Goal: Task Accomplishment & Management: Use online tool/utility

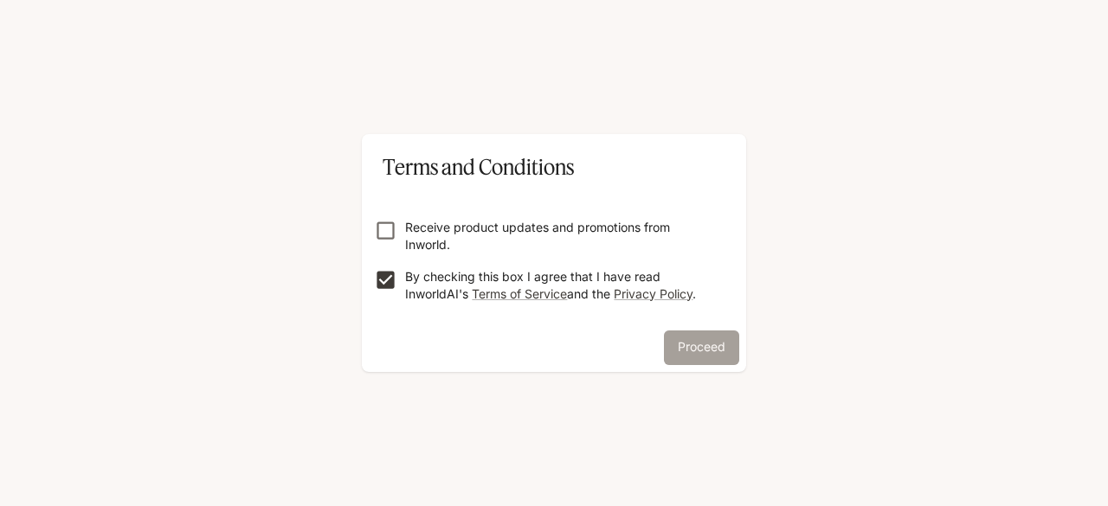
click at [673, 332] on button "Proceed" at bounding box center [701, 348] width 75 height 35
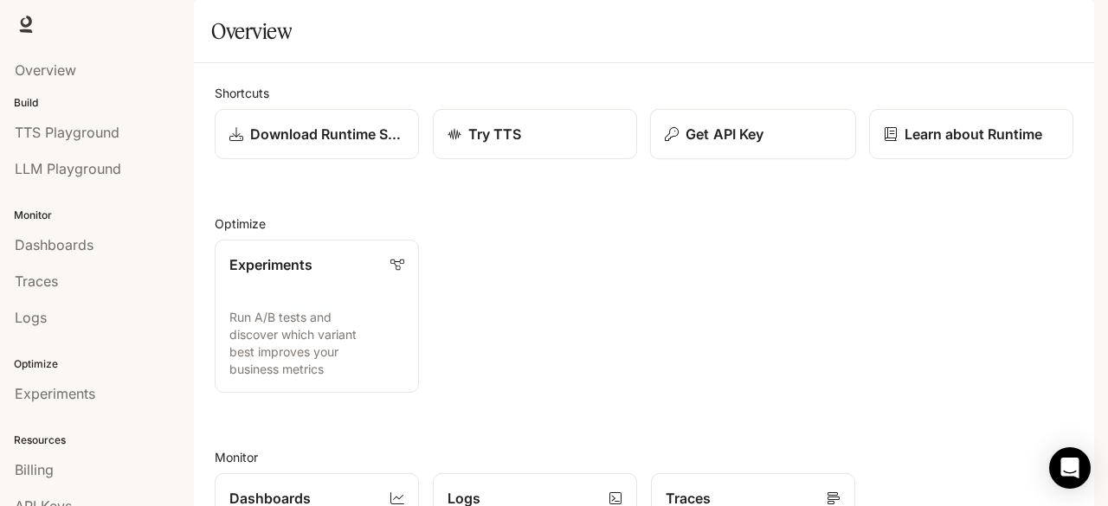
click at [733, 145] on p "Get API Key" at bounding box center [725, 134] width 78 height 21
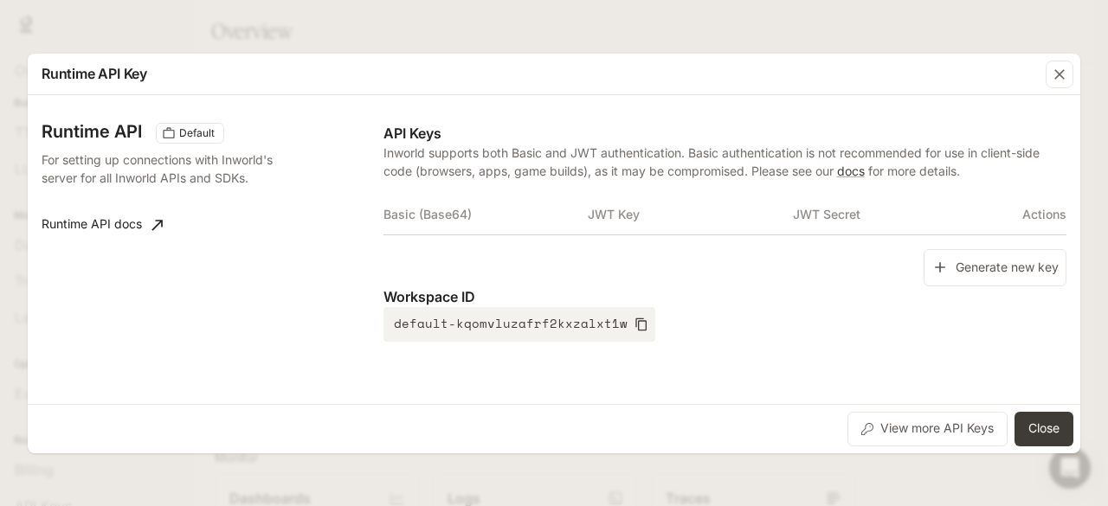
click at [746, 29] on div "Runtime API Key Runtime API Default For setting up connections with Inworld's s…" at bounding box center [554, 253] width 1108 height 506
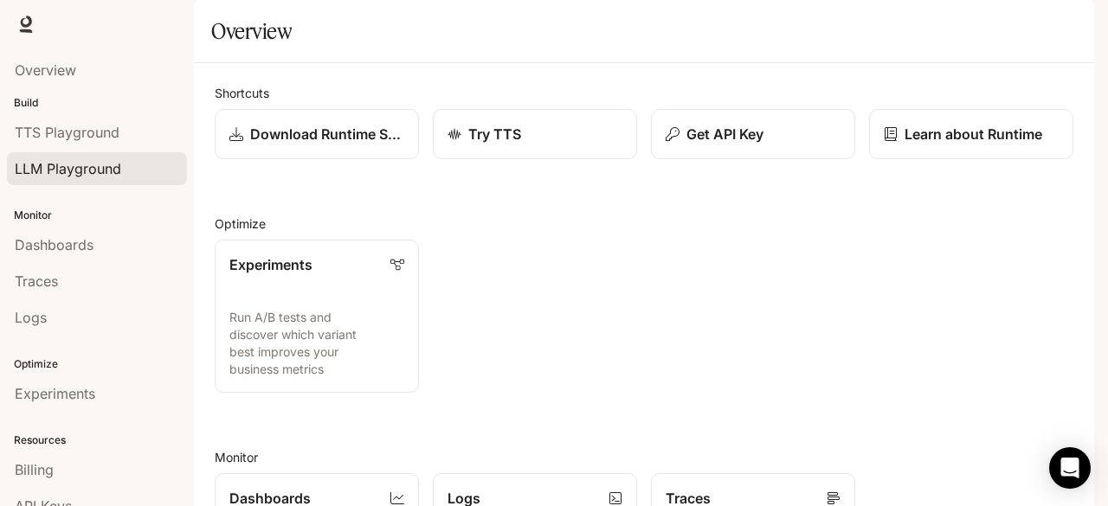
click at [91, 159] on span "LLM Playground" at bounding box center [68, 168] width 106 height 21
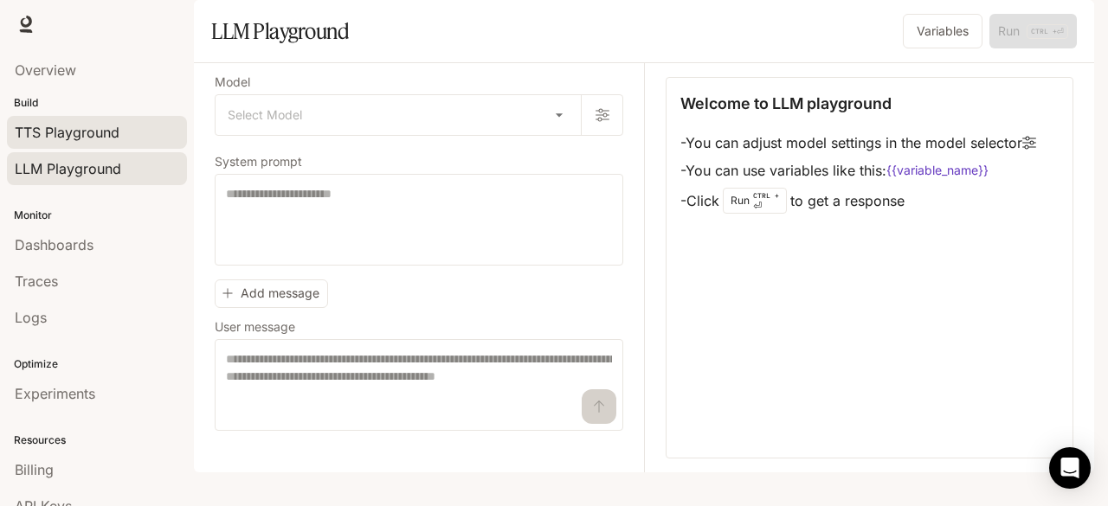
click at [112, 145] on link "TTS Playground" at bounding box center [97, 132] width 180 height 33
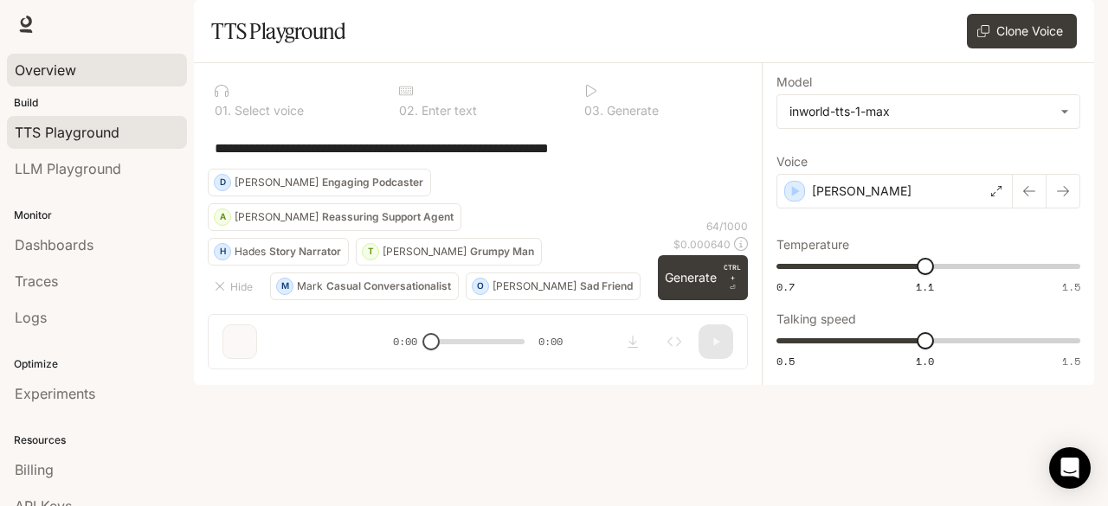
click at [93, 70] on div "Overview" at bounding box center [97, 70] width 164 height 21
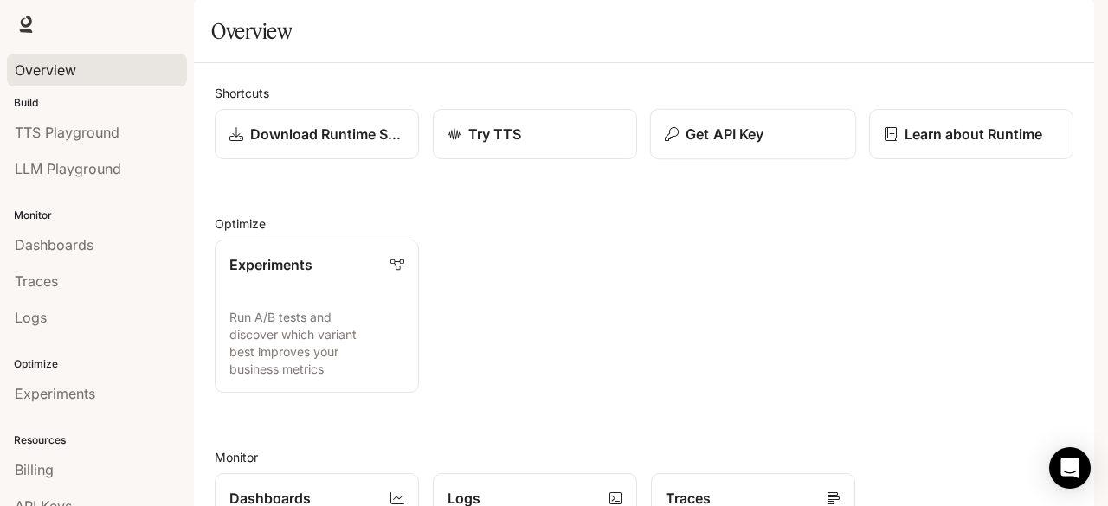
click at [705, 160] on button "Get API Key" at bounding box center [753, 134] width 206 height 51
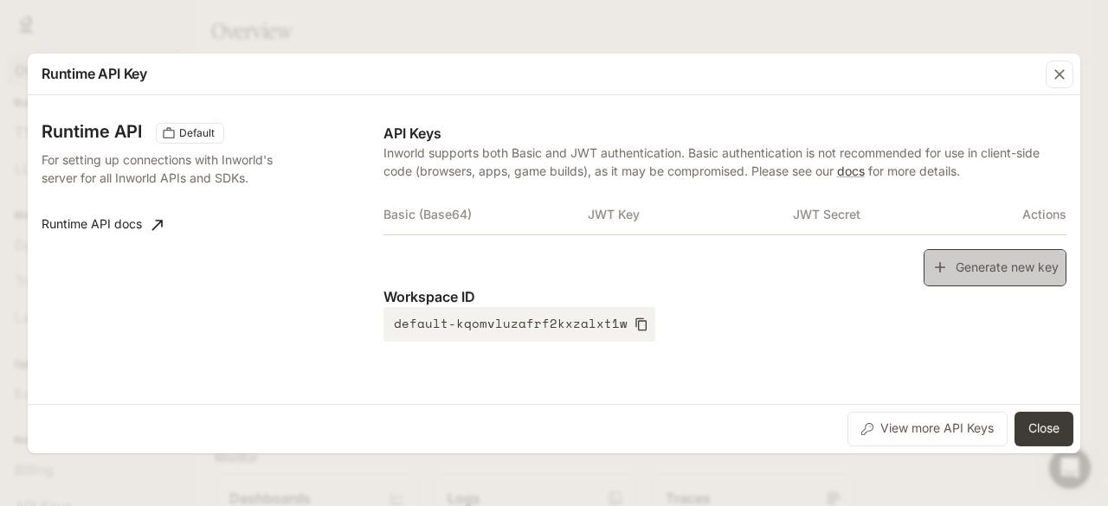
click at [968, 276] on button "Generate new key" at bounding box center [995, 267] width 143 height 37
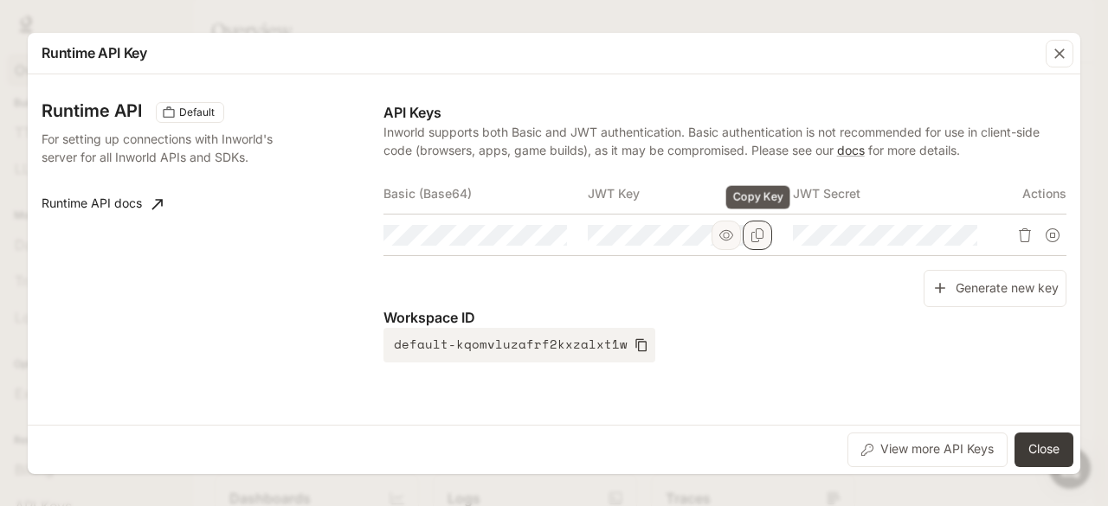
click at [753, 233] on icon "Copy Key" at bounding box center [758, 236] width 14 height 14
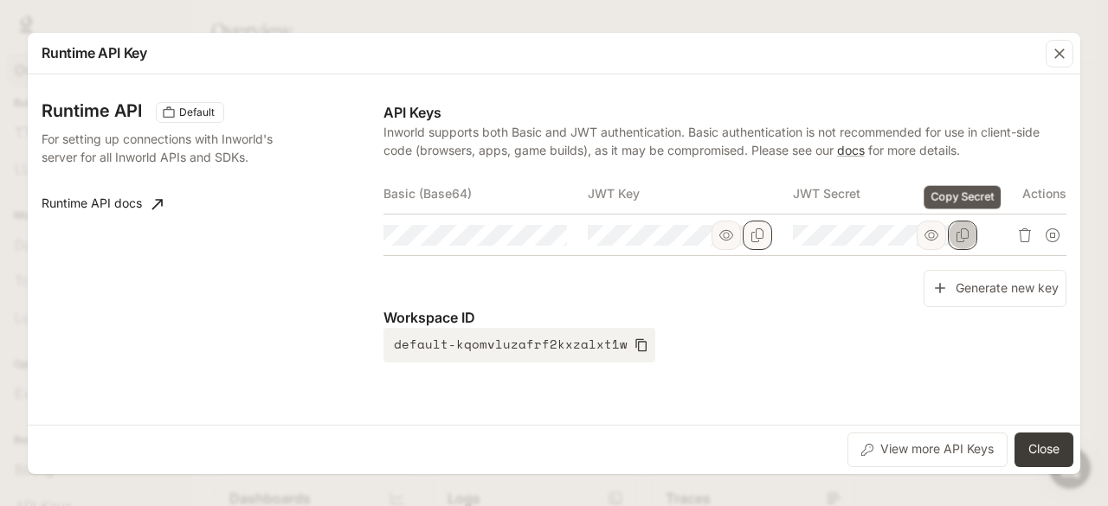
click at [971, 231] on button "Copy Secret" at bounding box center [962, 235] width 29 height 29
click at [384, 20] on div "Runtime API Key Runtime API Default For setting up connections with Inworld's s…" at bounding box center [554, 253] width 1108 height 506
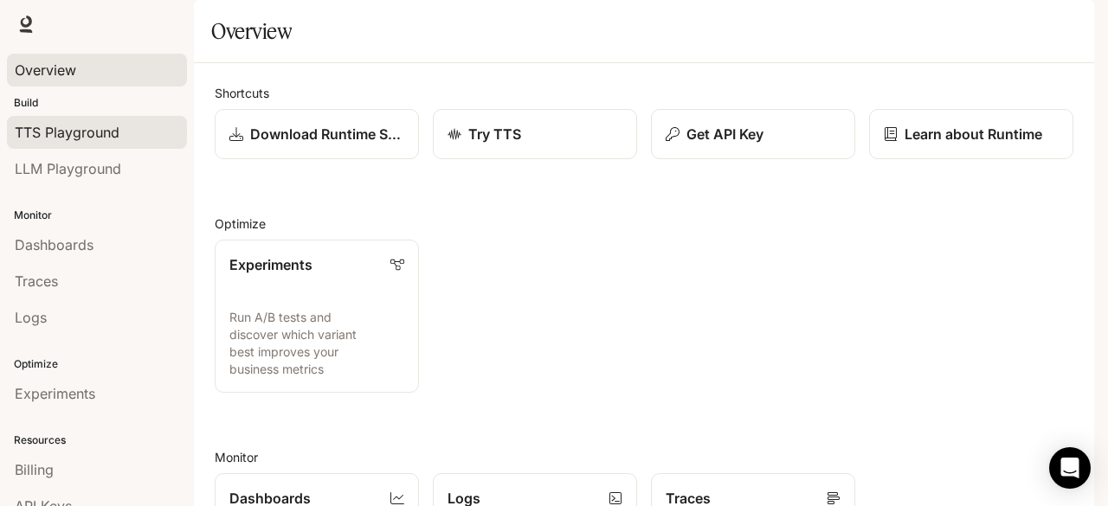
click at [91, 147] on link "TTS Playground" at bounding box center [97, 132] width 180 height 33
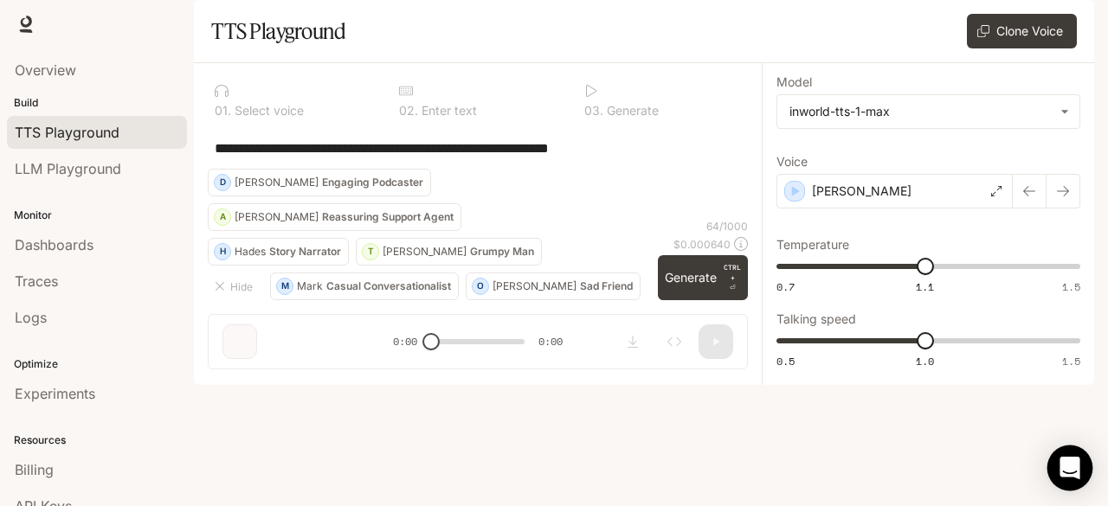
click at [1075, 468] on icon "Open Intercom Messenger" at bounding box center [1070, 468] width 20 height 23
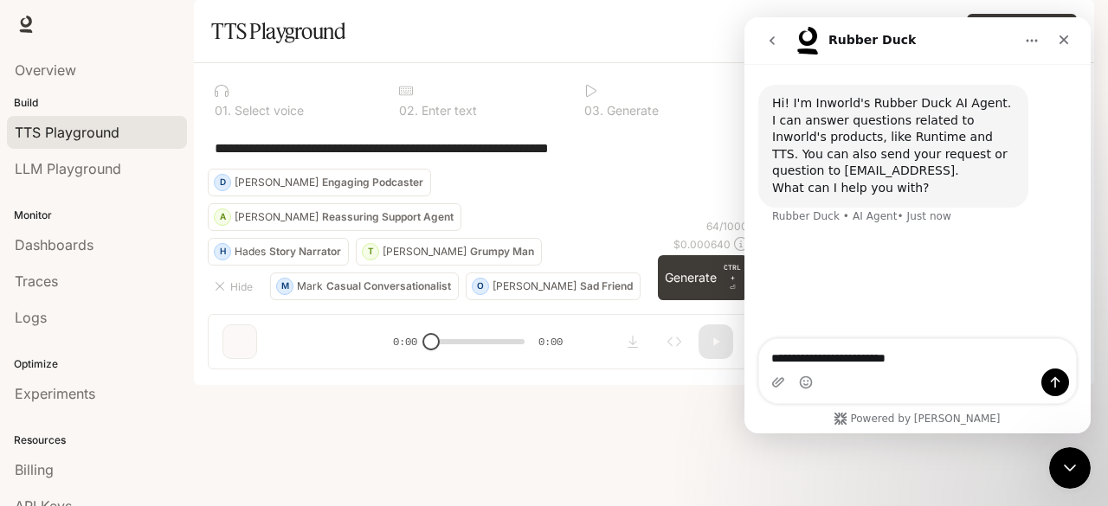
type textarea "**********"
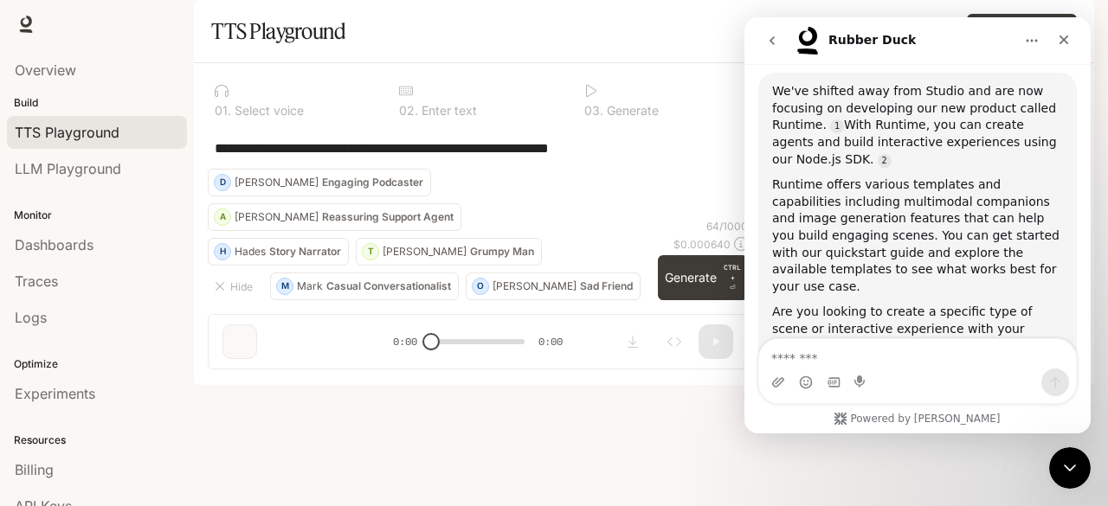
scroll to position [227, 0]
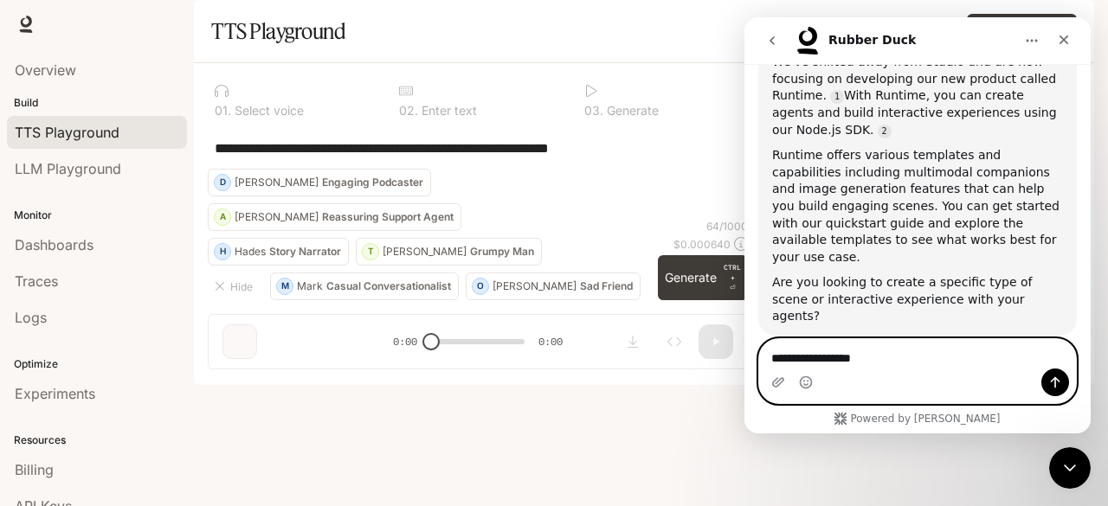
type textarea "**********"
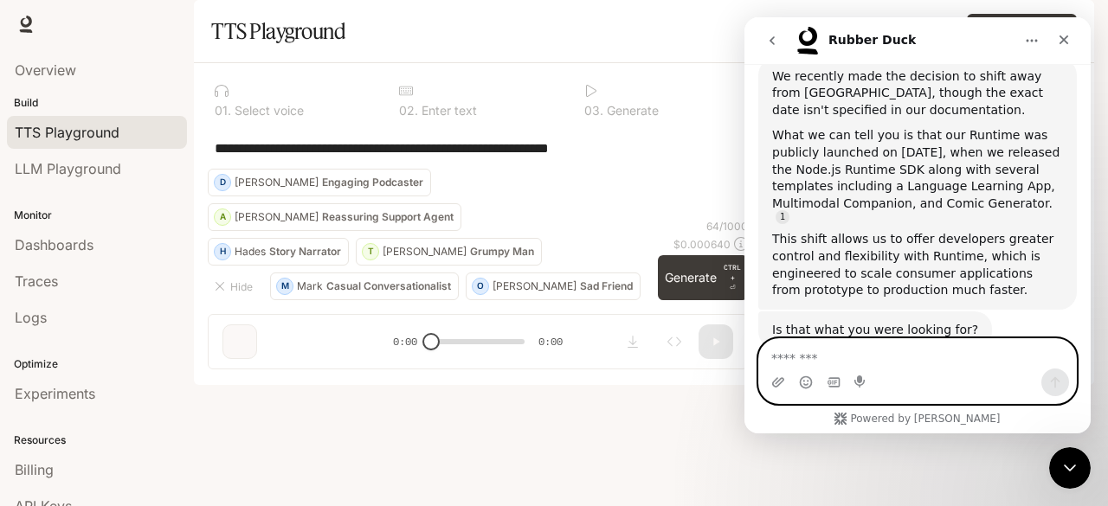
scroll to position [574, 0]
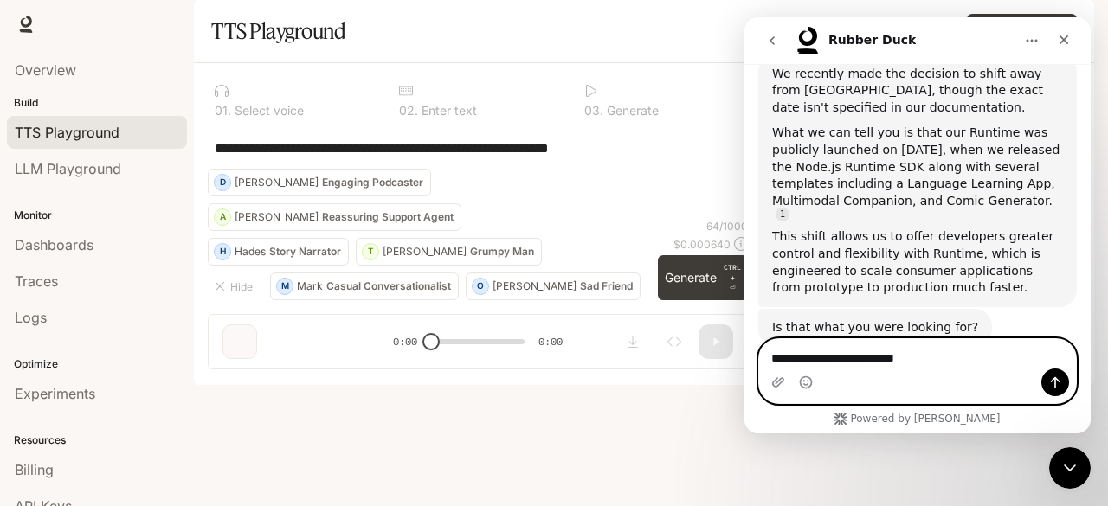
type textarea "**********"
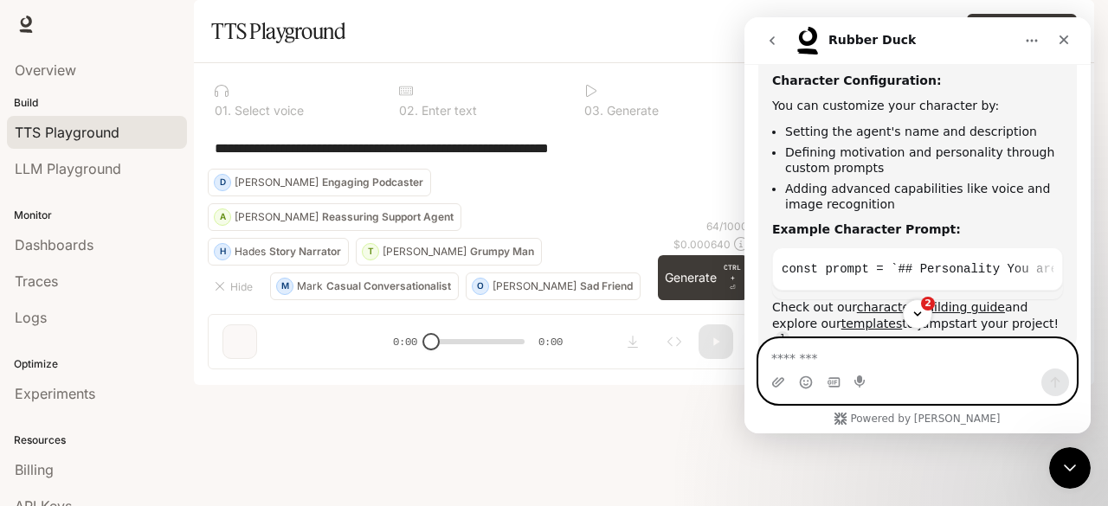
scroll to position [1122, 0]
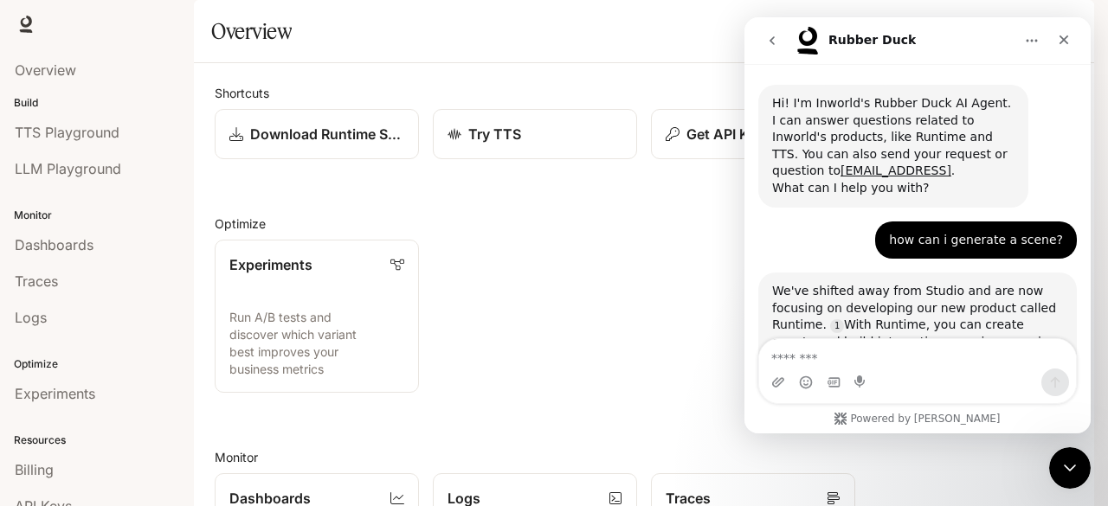
scroll to position [227, 0]
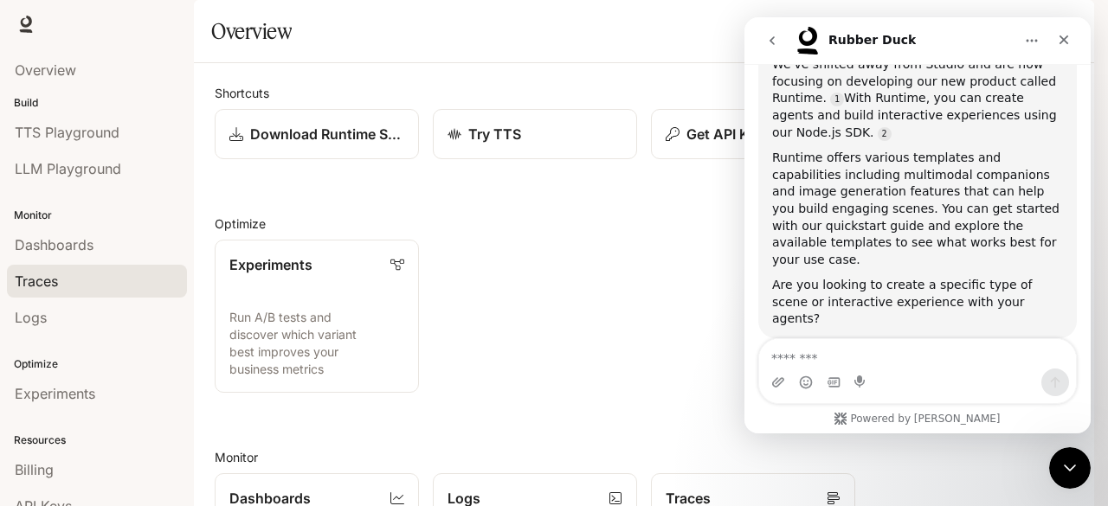
click at [62, 281] on div "Traces" at bounding box center [97, 281] width 164 height 21
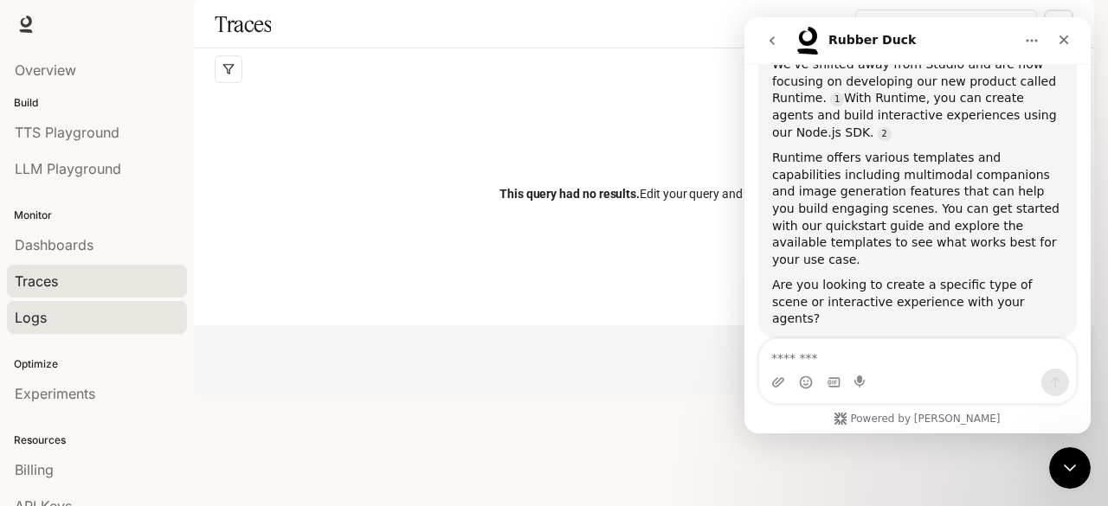
click at [38, 322] on span "Logs" at bounding box center [31, 317] width 32 height 21
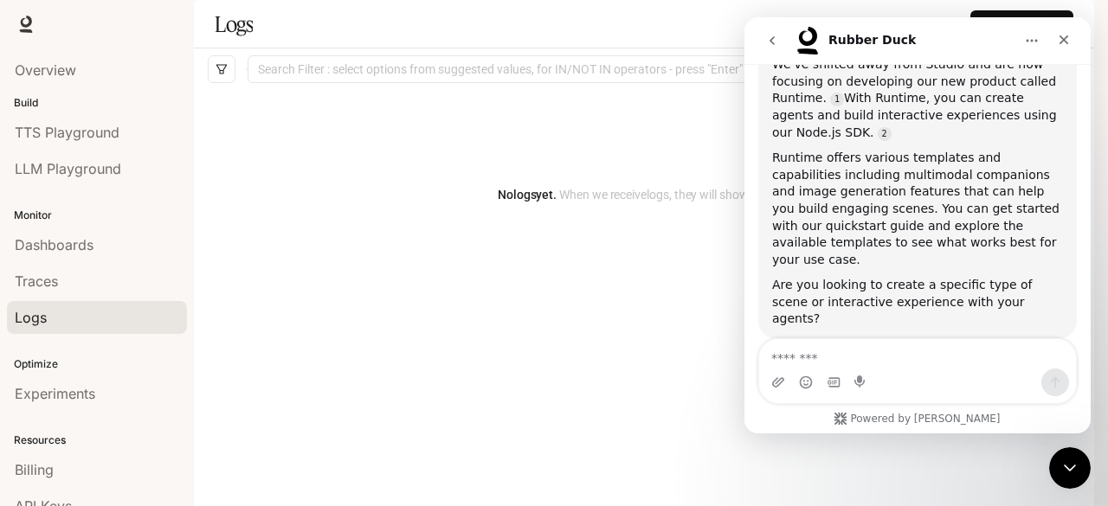
scroll to position [87, 0]
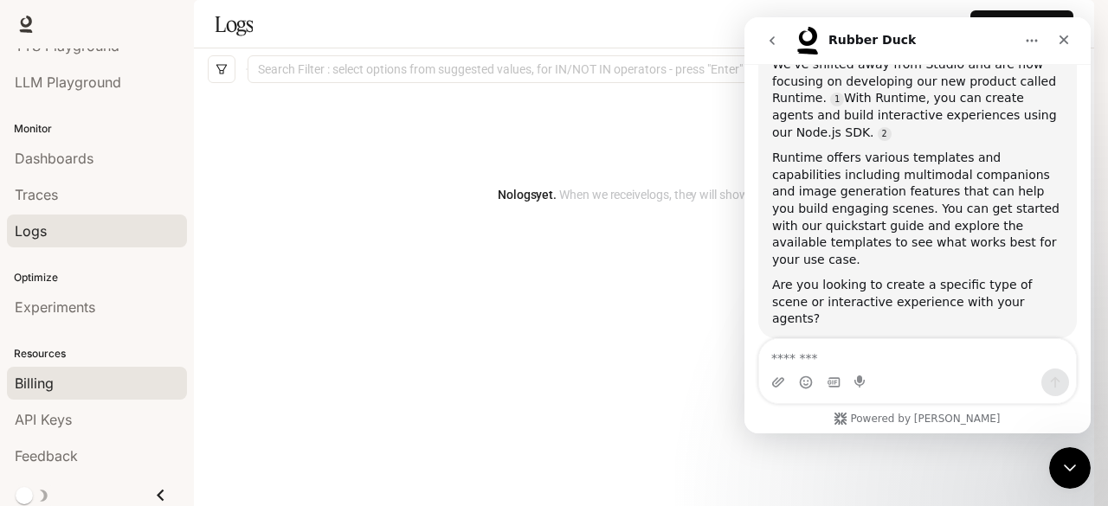
click at [54, 373] on div "Billing" at bounding box center [97, 383] width 164 height 21
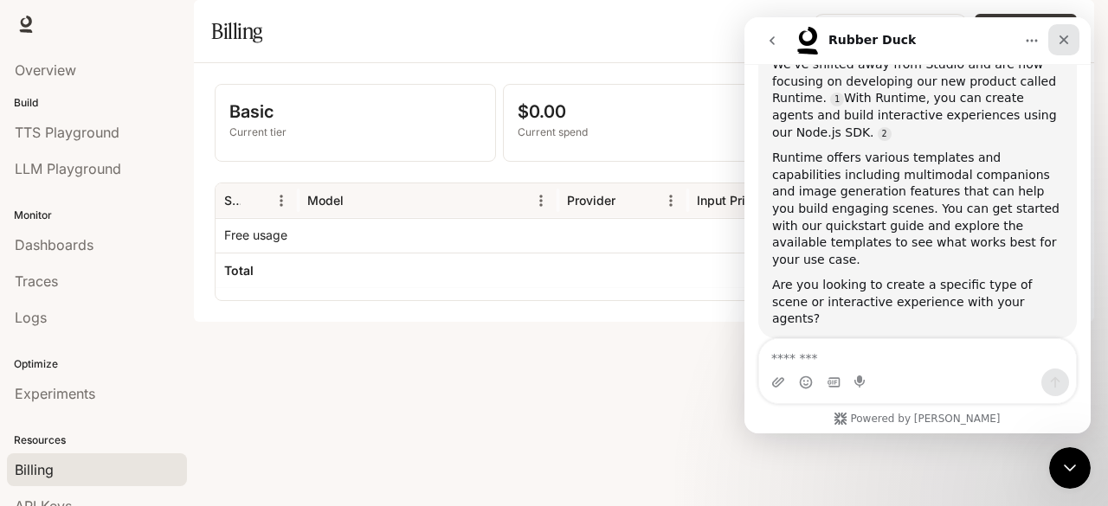
click at [1070, 41] on icon "Close" at bounding box center [1064, 40] width 14 height 14
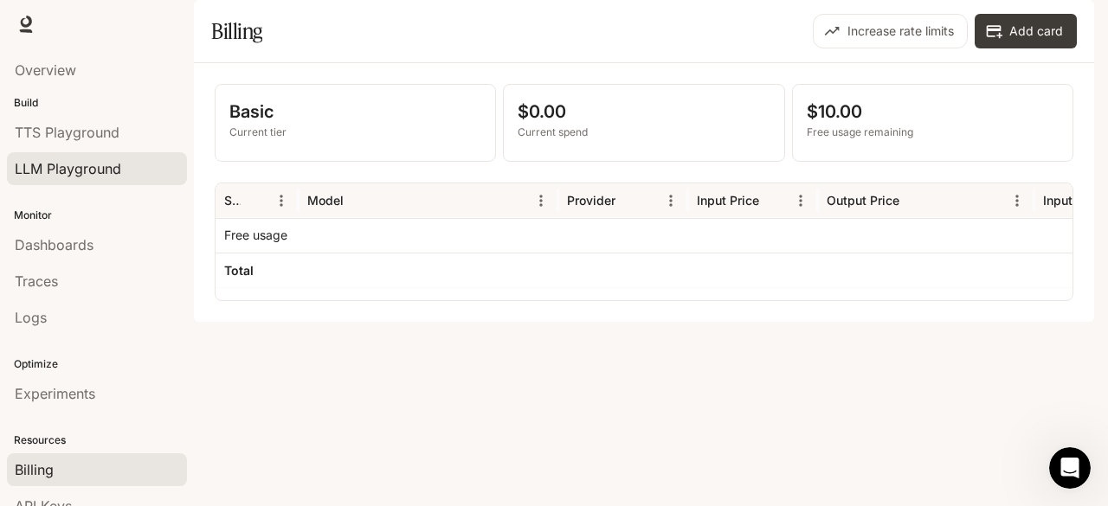
click at [78, 176] on span "LLM Playground" at bounding box center [68, 168] width 106 height 21
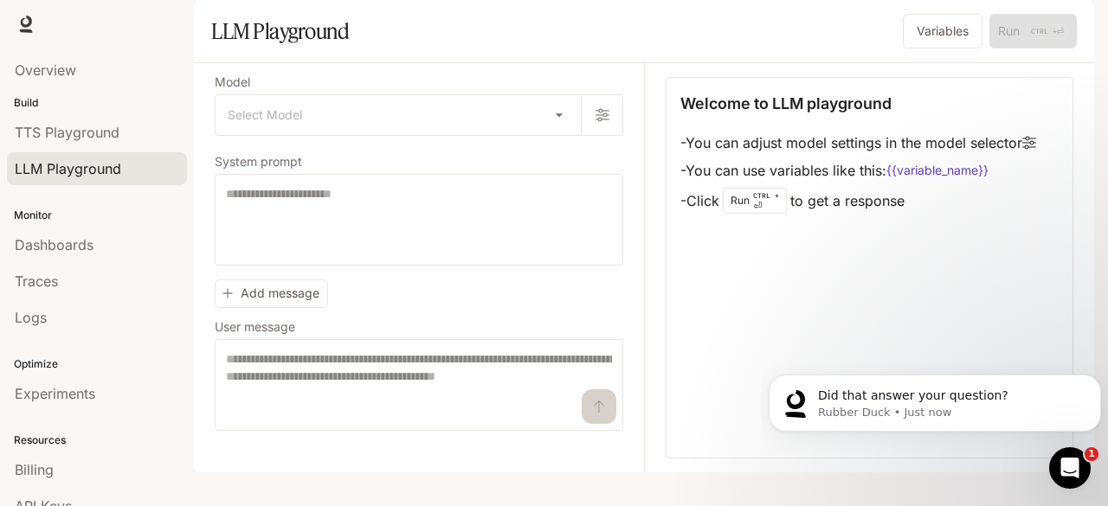
scroll to position [871, 0]
